Goal: Information Seeking & Learning: Learn about a topic

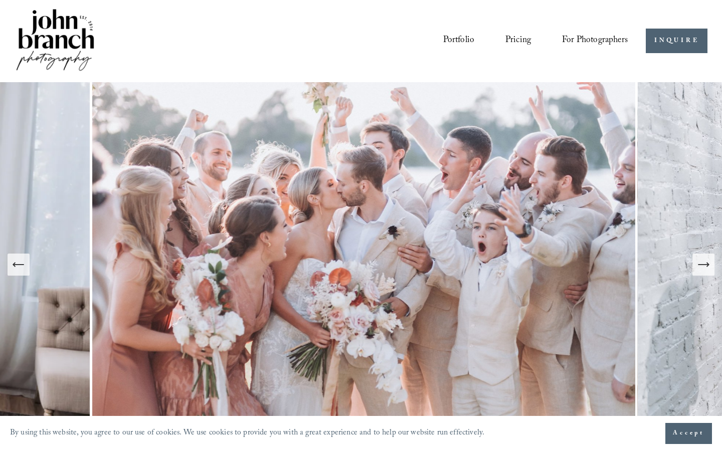
click at [306, 57] on div "Portfolio Pricing For Photographers Presets Education Courses" at bounding box center [321, 41] width 613 height 68
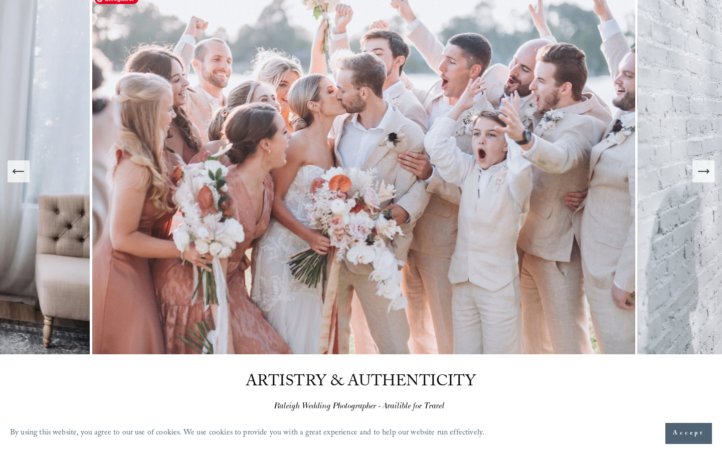
scroll to position [88, 0]
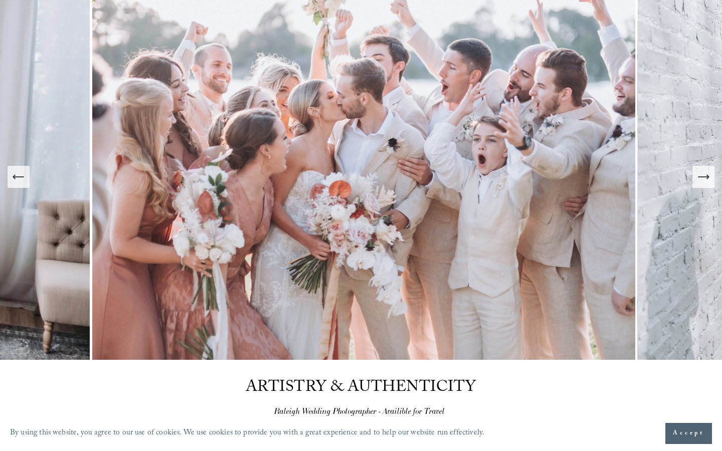
click at [711, 177] on button "Next Slide" at bounding box center [703, 177] width 22 height 22
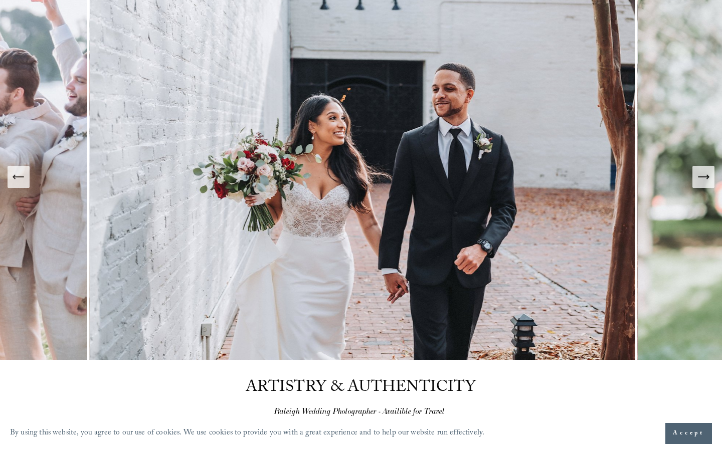
click at [705, 176] on icon "Next Slide" at bounding box center [703, 177] width 14 height 14
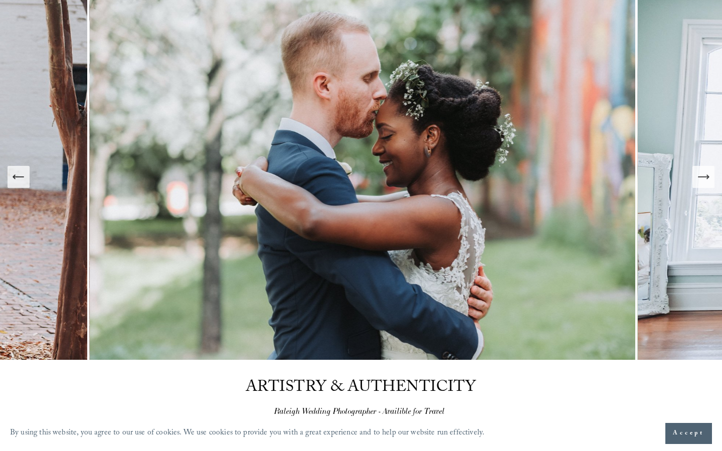
click at [705, 176] on icon "Next Slide" at bounding box center [703, 177] width 14 height 14
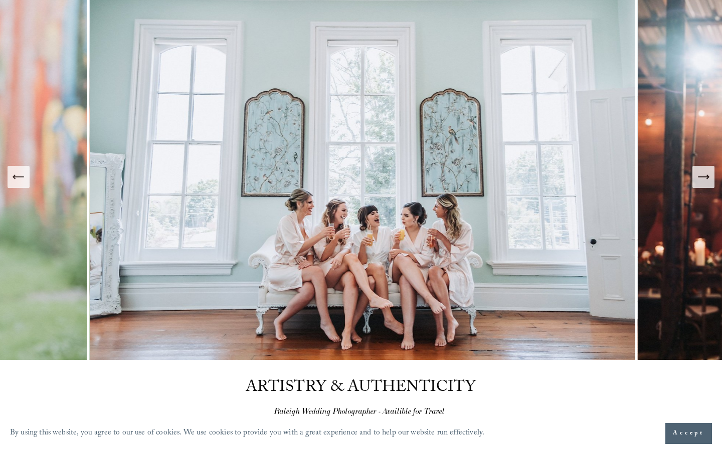
click at [705, 176] on icon "Next Slide" at bounding box center [703, 177] width 14 height 14
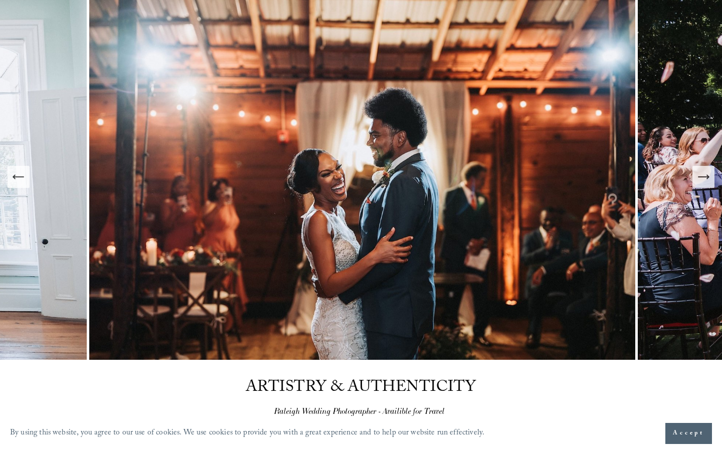
click at [705, 176] on icon "Next Slide" at bounding box center [703, 177] width 14 height 14
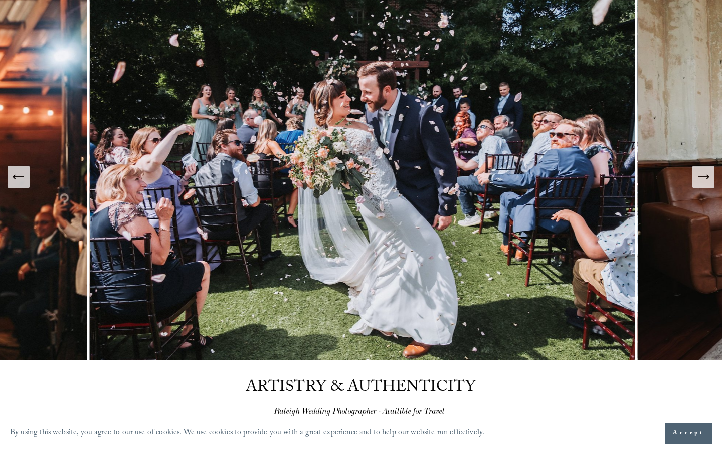
click at [705, 176] on icon "Next Slide" at bounding box center [703, 177] width 14 height 14
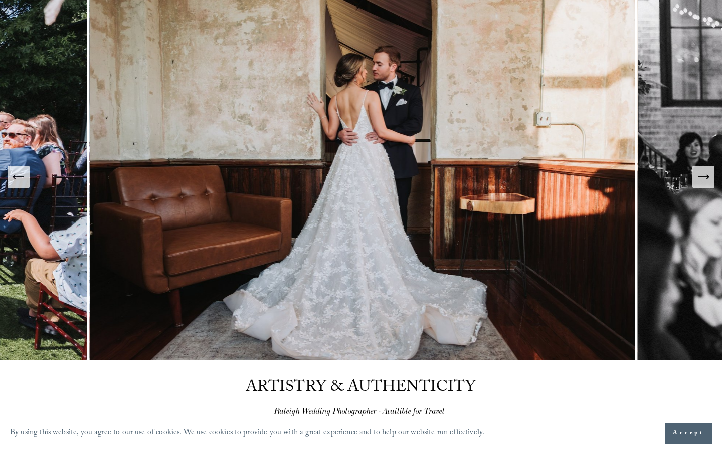
click at [705, 176] on icon "Next Slide" at bounding box center [703, 177] width 14 height 14
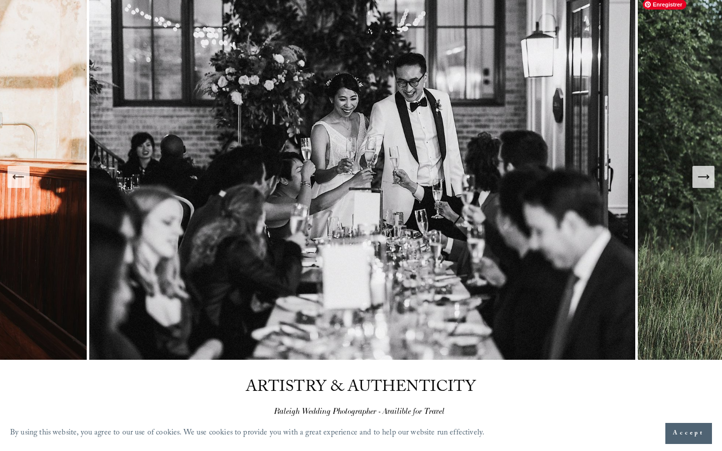
click at [703, 180] on icon "Next Slide" at bounding box center [703, 177] width 14 height 14
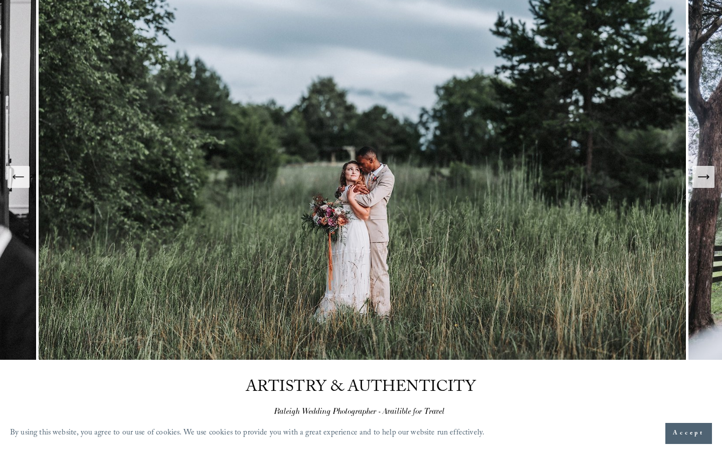
click at [703, 180] on icon "Next Slide" at bounding box center [703, 177] width 14 height 14
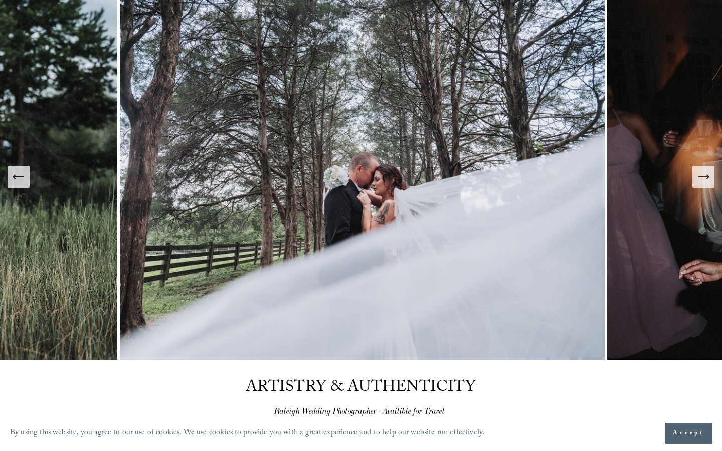
click at [28, 184] on button "Previous Slide" at bounding box center [19, 177] width 22 height 22
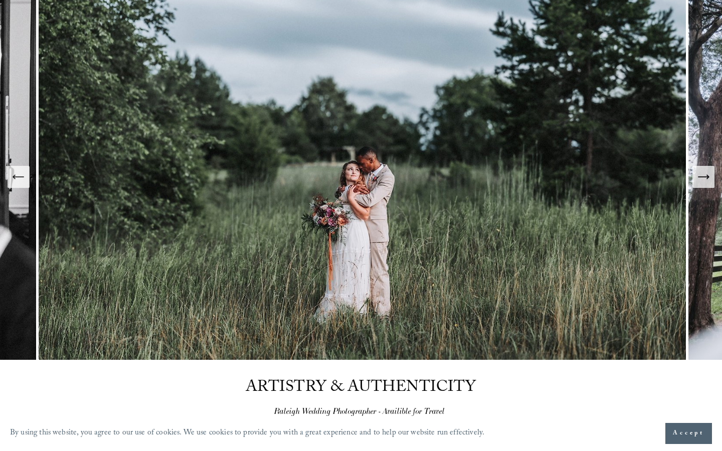
click at [704, 180] on icon "Next Slide" at bounding box center [703, 177] width 14 height 14
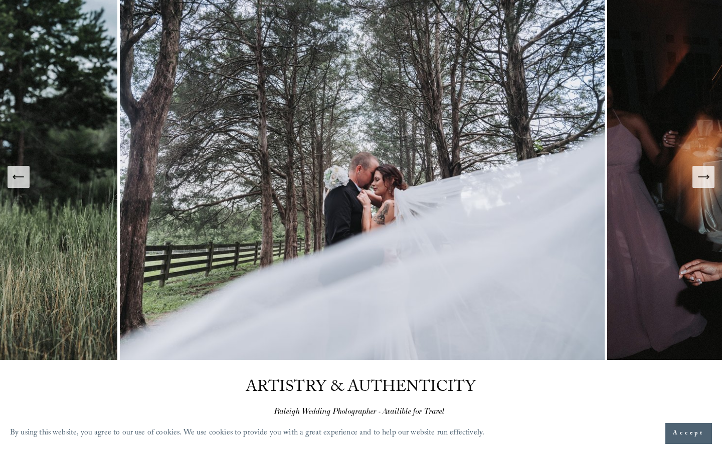
click at [704, 180] on icon "Next Slide" at bounding box center [703, 177] width 14 height 14
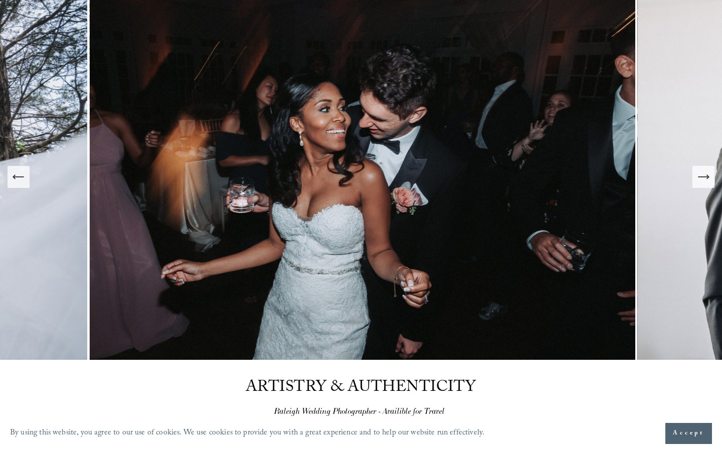
click at [704, 180] on icon "Next Slide" at bounding box center [703, 177] width 14 height 14
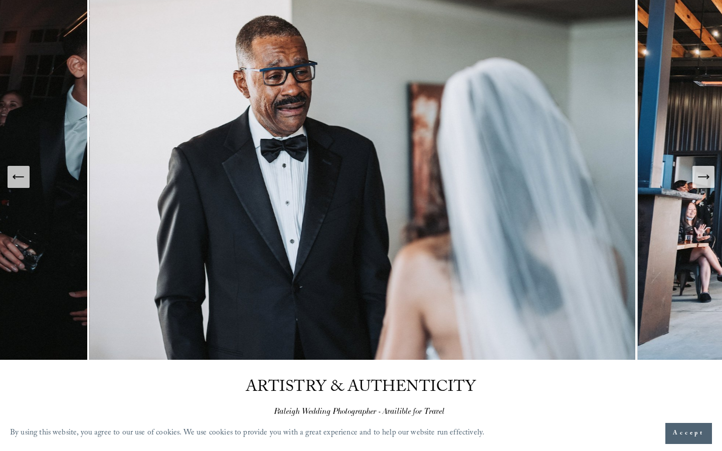
click at [704, 180] on icon "Next Slide" at bounding box center [703, 177] width 14 height 14
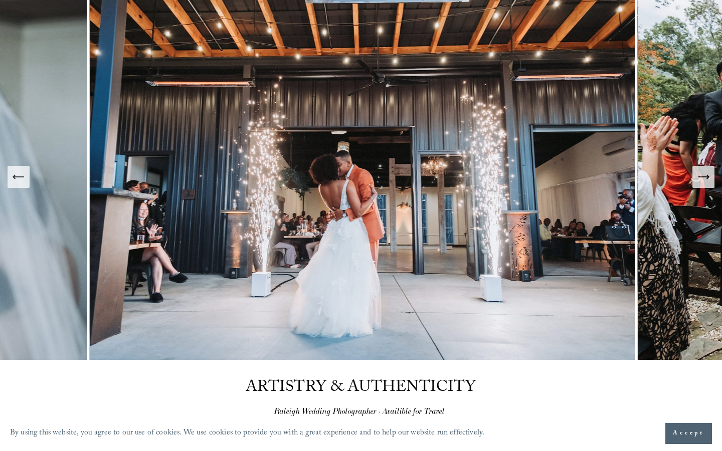
click at [704, 180] on icon "Next Slide" at bounding box center [703, 177] width 14 height 14
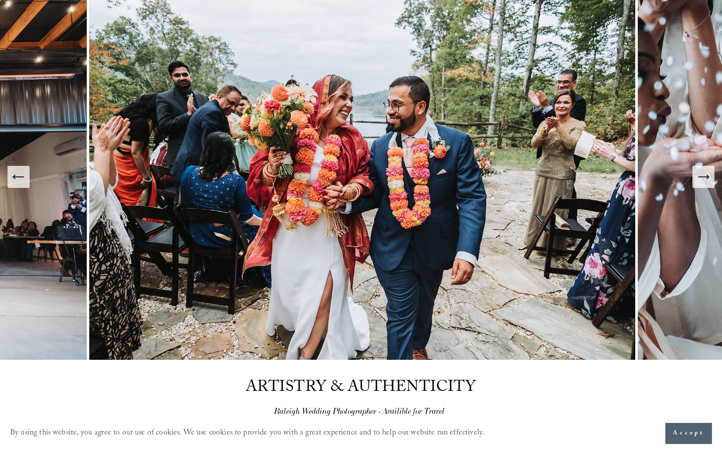
click at [704, 180] on icon "Next Slide" at bounding box center [703, 177] width 14 height 14
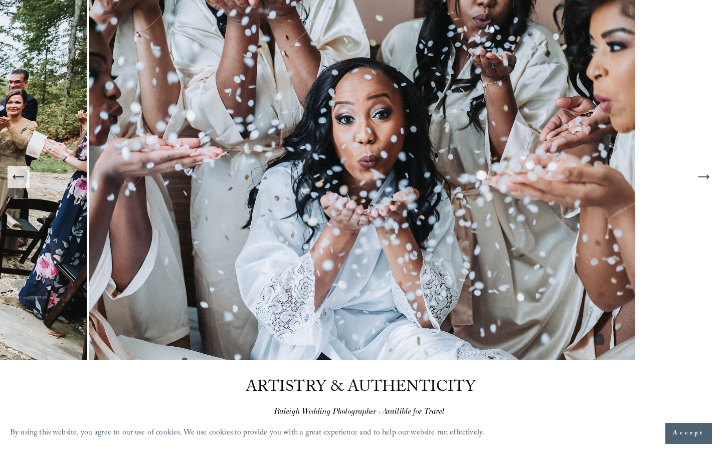
click at [704, 180] on icon "Next Slide" at bounding box center [703, 177] width 14 height 14
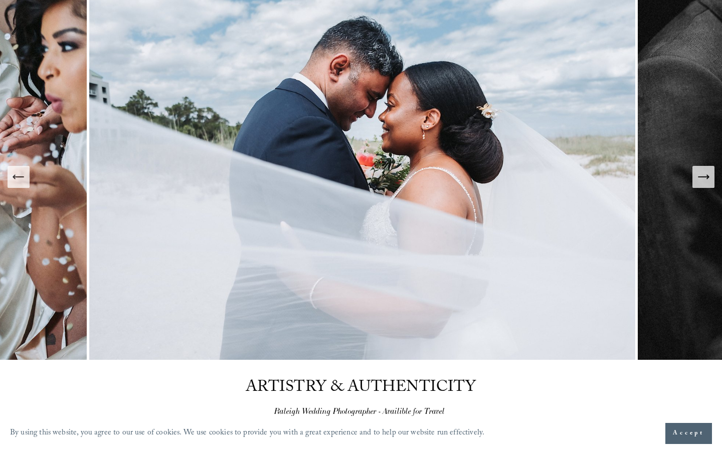
click at [704, 180] on icon "Next Slide" at bounding box center [703, 177] width 14 height 14
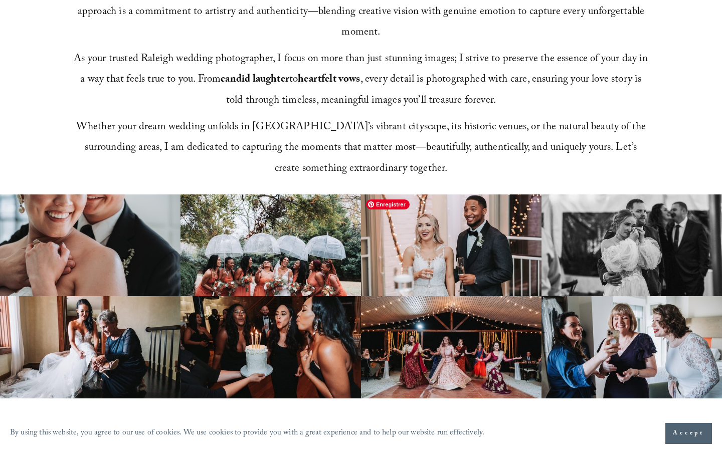
scroll to position [0, 0]
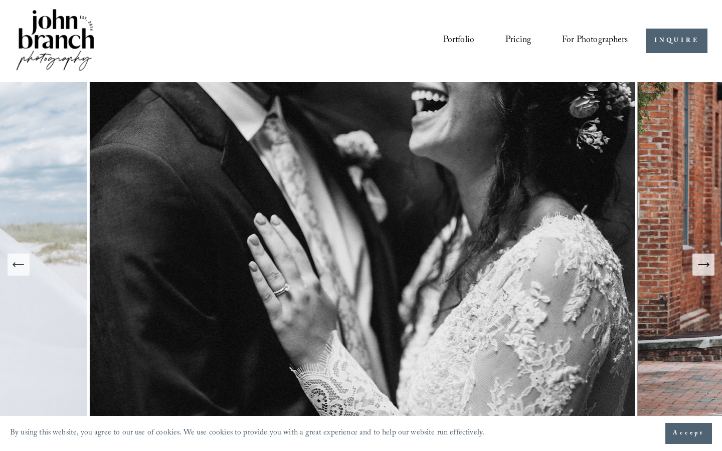
click at [592, 36] on span "For Photographers" at bounding box center [595, 41] width 66 height 17
click at [0, 0] on span "Presets" at bounding box center [0, 0] width 0 height 0
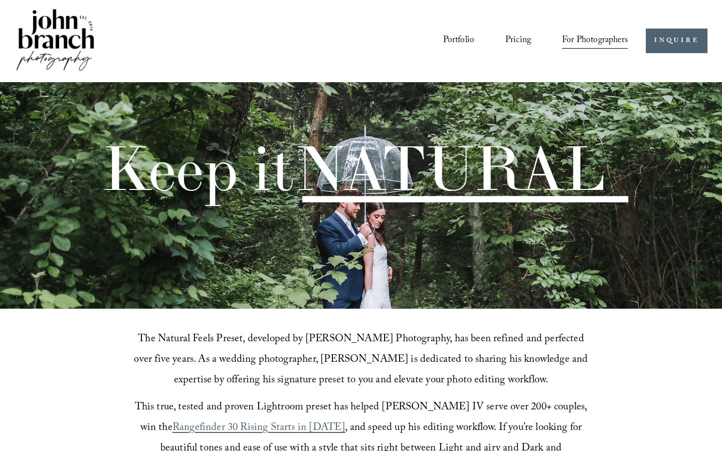
scroll to position [467, 0]
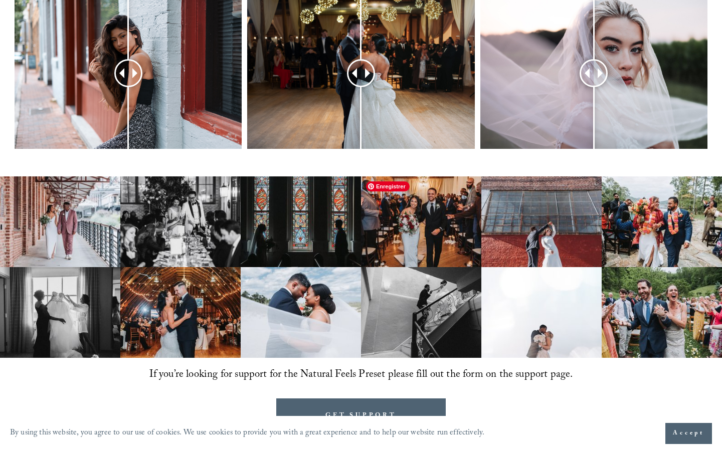
scroll to position [473, 0]
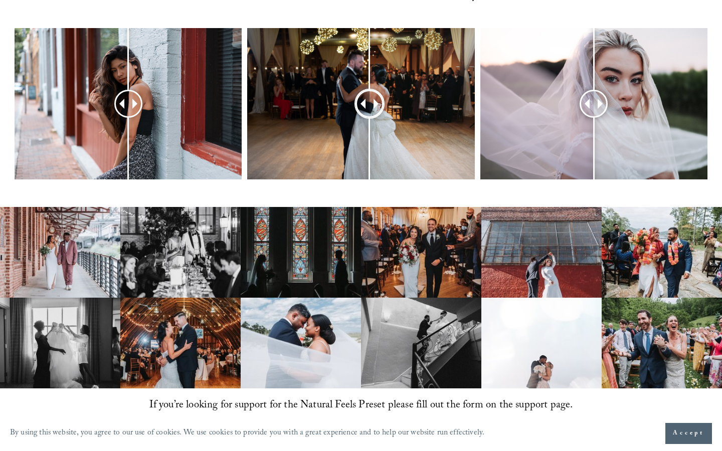
drag, startPoint x: 361, startPoint y: 101, endPoint x: 274, endPoint y: 98, distance: 87.3
click at [357, 98] on div at bounding box center [370, 104] width 26 height 26
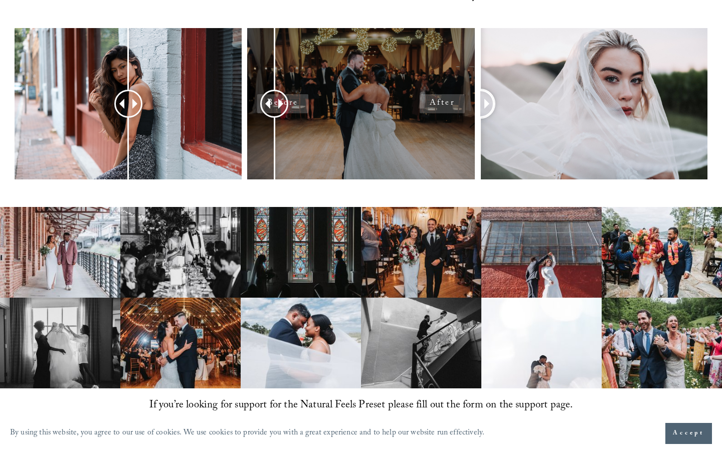
drag, startPoint x: 603, startPoint y: 100, endPoint x: 394, endPoint y: 100, distance: 208.9
click at [394, 100] on div at bounding box center [361, 117] width 722 height 178
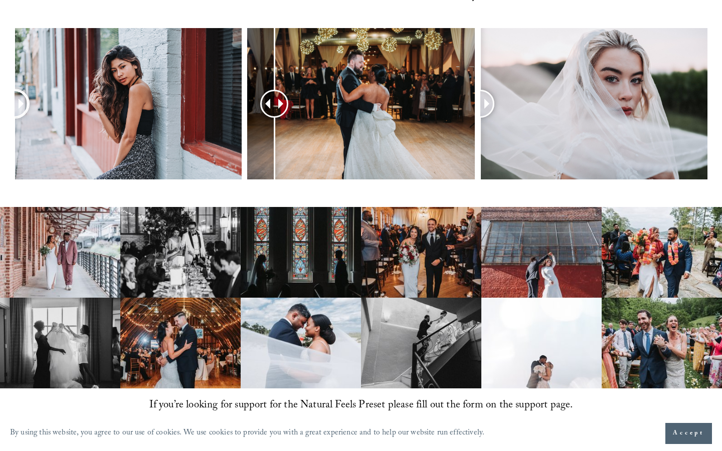
drag, startPoint x: 126, startPoint y: 103, endPoint x: 0, endPoint y: 102, distance: 126.3
click at [0, 102] on div at bounding box center [361, 117] width 722 height 178
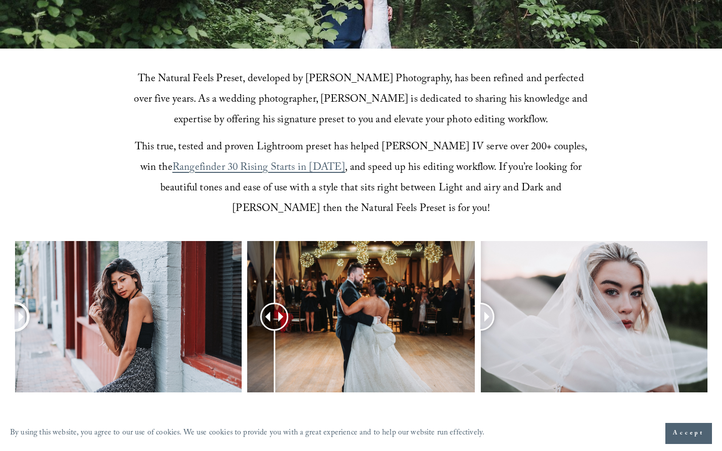
scroll to position [0, 0]
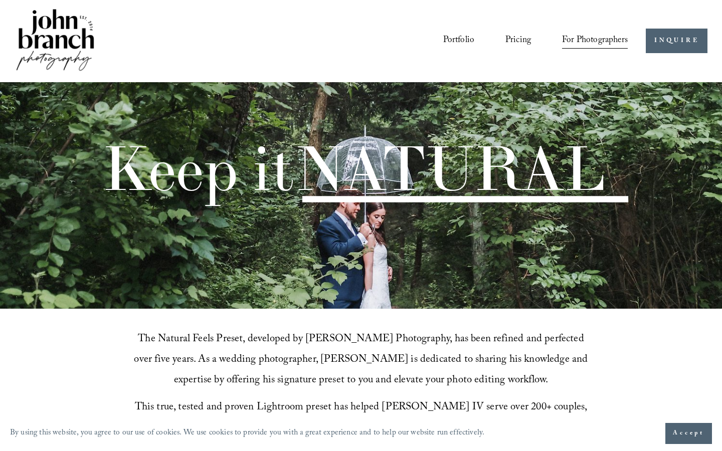
click at [0, 0] on span "Education" at bounding box center [0, 0] width 0 height 0
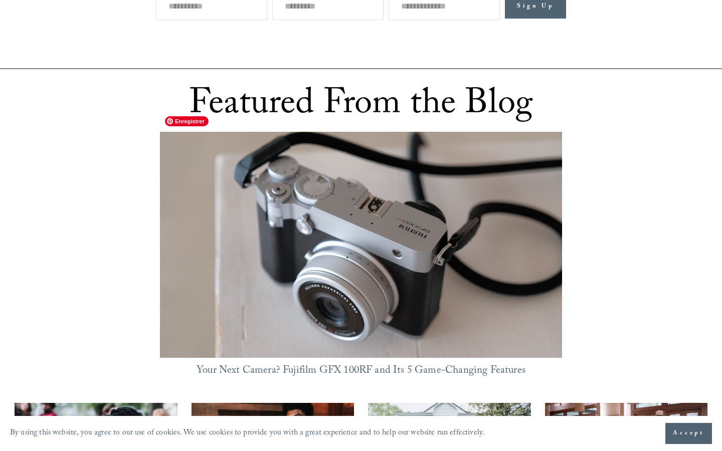
scroll to position [639, 0]
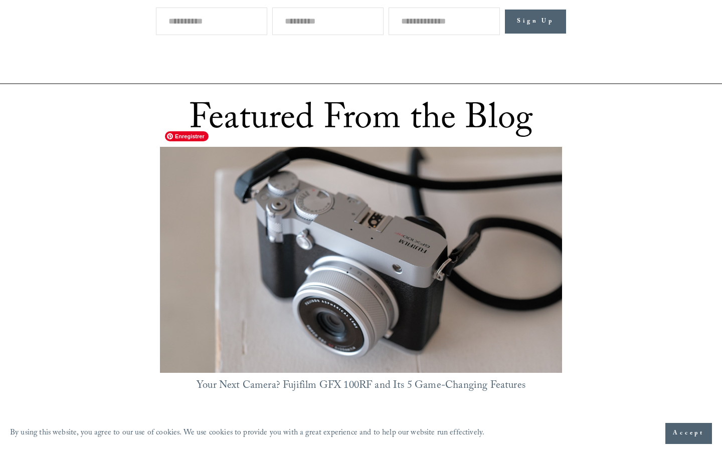
click at [485, 176] on img at bounding box center [361, 260] width 402 height 226
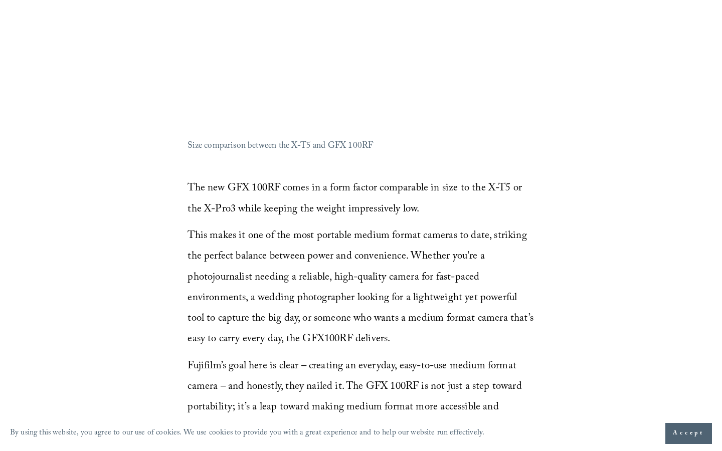
scroll to position [1005, 0]
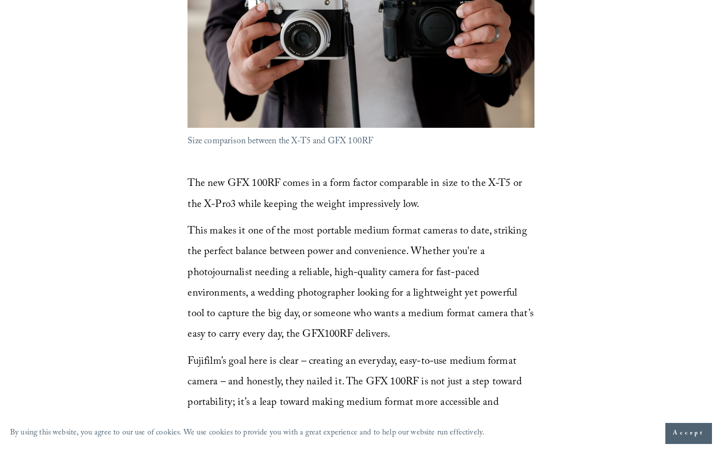
click at [334, 141] on p "Size comparison between the X-T5 and GFX 100RF" at bounding box center [360, 142] width 346 height 17
copy p "GFX"
drag, startPoint x: 287, startPoint y: 179, endPoint x: 223, endPoint y: 178, distance: 63.6
click at [223, 178] on span "The new GFX 100RF comes in a form factor comparable in size to the X-T5 or the …" at bounding box center [355, 194] width 337 height 38
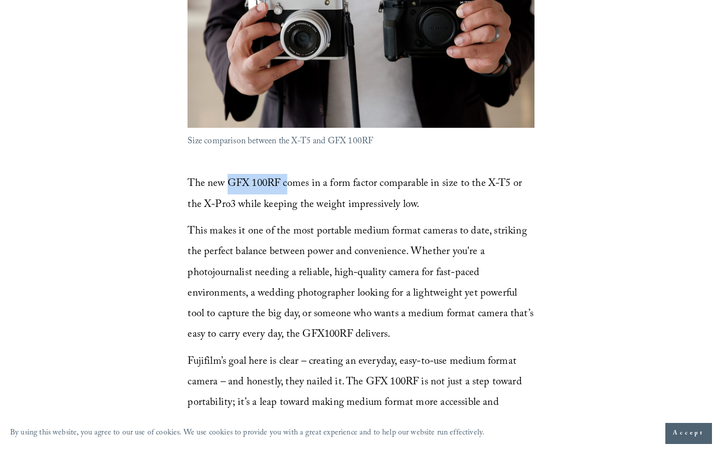
copy span "GFX 100RF c"
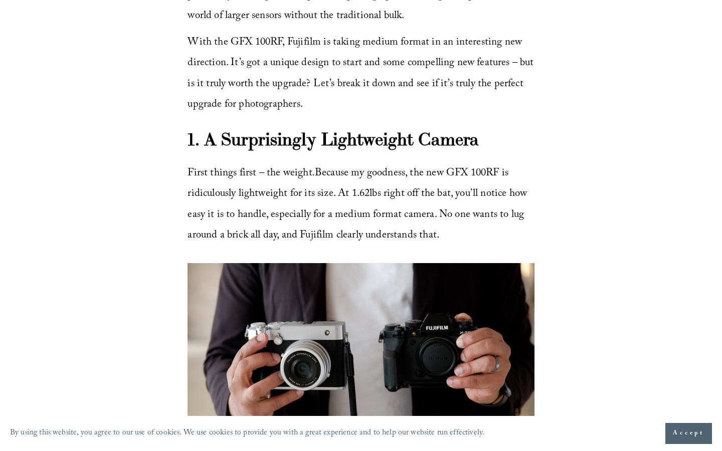
scroll to position [0, 0]
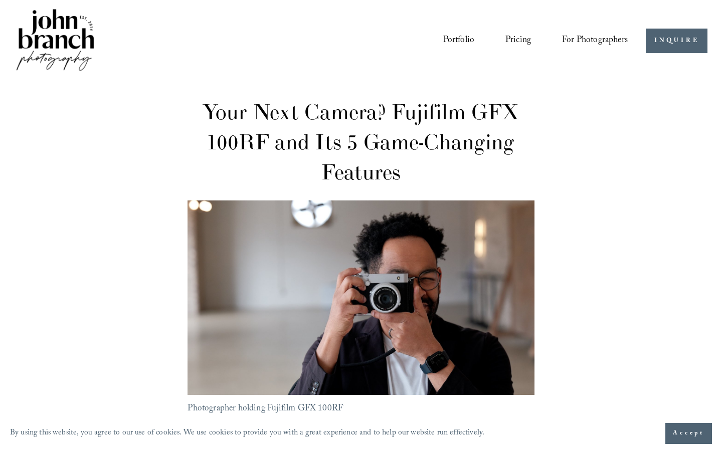
click at [0, 0] on link "Courses" at bounding box center [0, 0] width 0 height 0
